Goal: Information Seeking & Learning: Learn about a topic

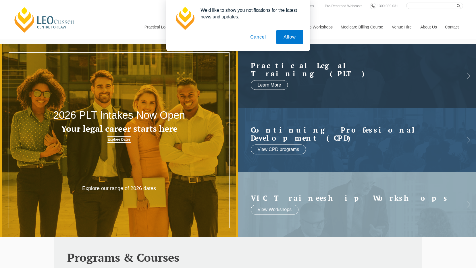
click at [260, 42] on button "Cancel" at bounding box center [258, 37] width 30 height 14
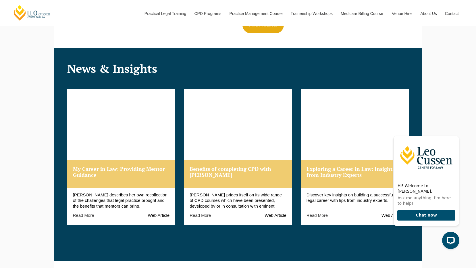
scroll to position [589, 0]
